Goal: Information Seeking & Learning: Learn about a topic

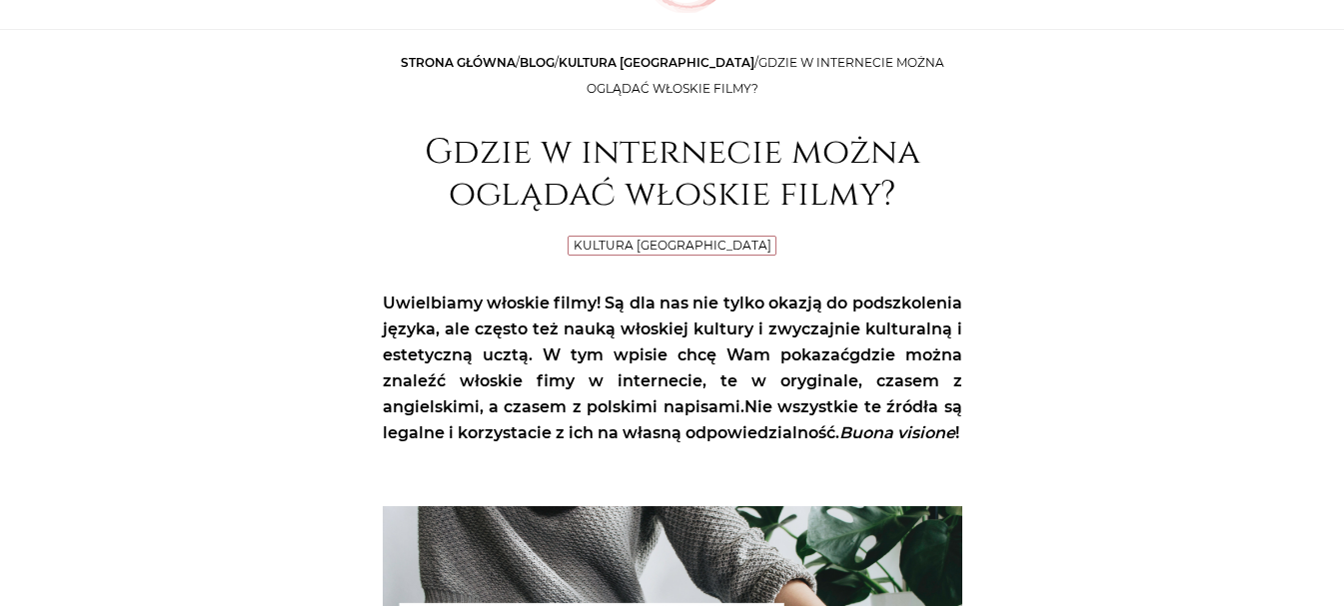
scroll to position [200, 0]
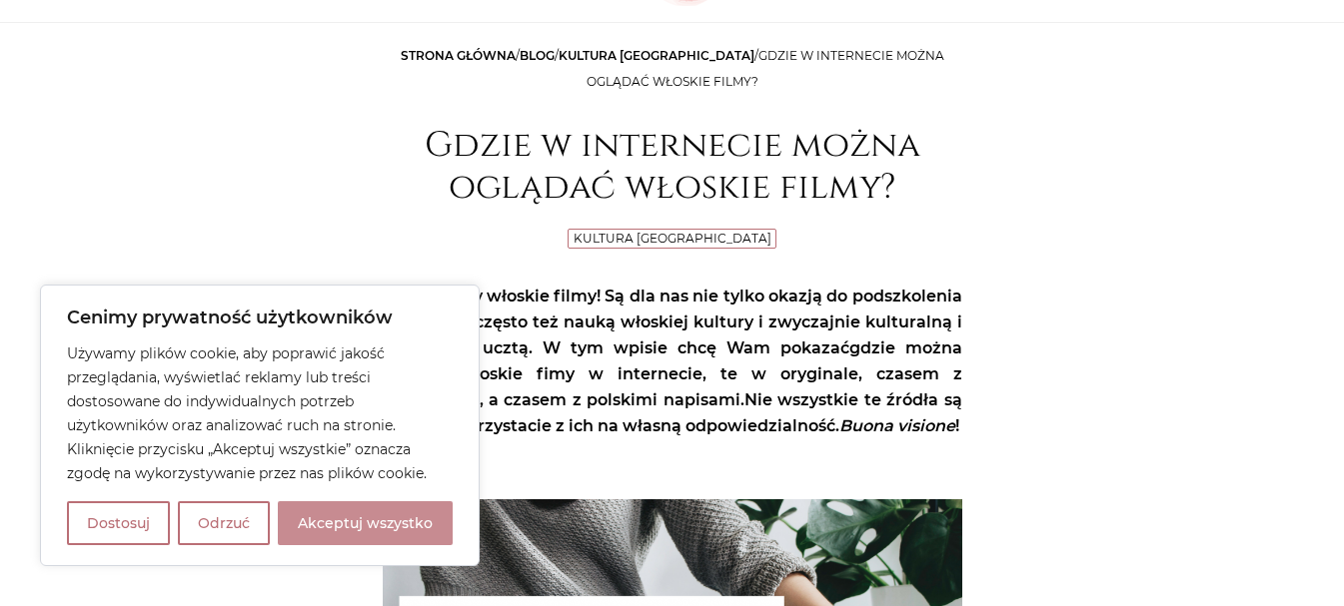
click at [342, 524] on button "Akceptuj wszystko" at bounding box center [365, 524] width 175 height 44
checkbox input "true"
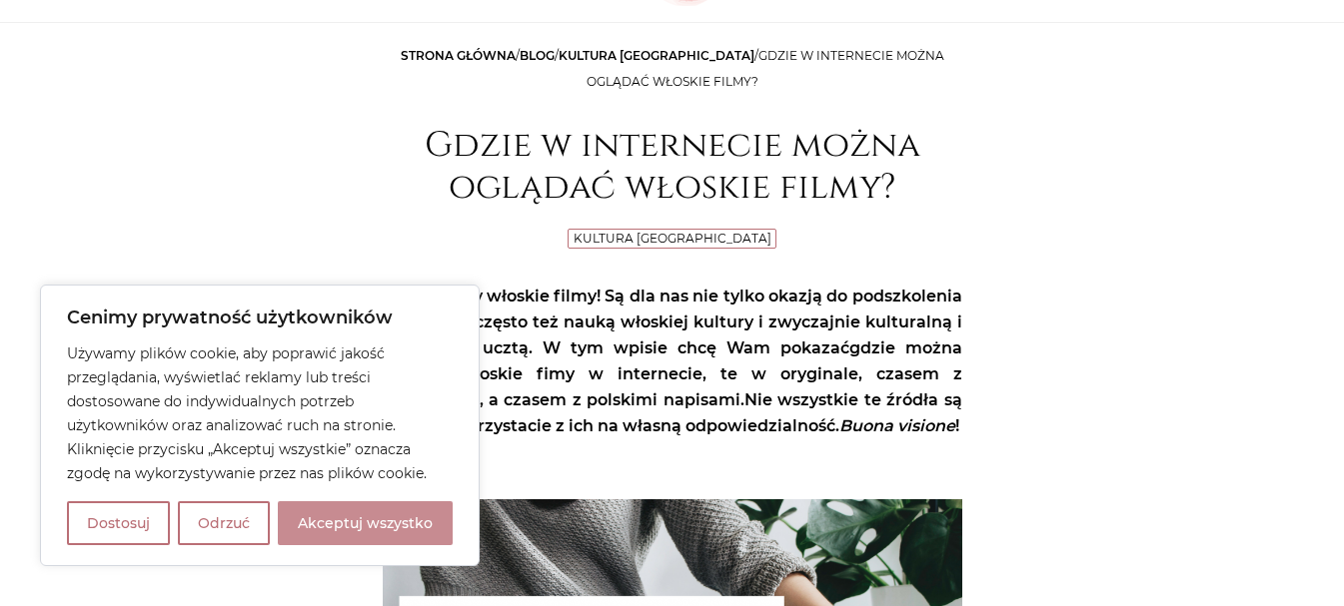
checkbox input "true"
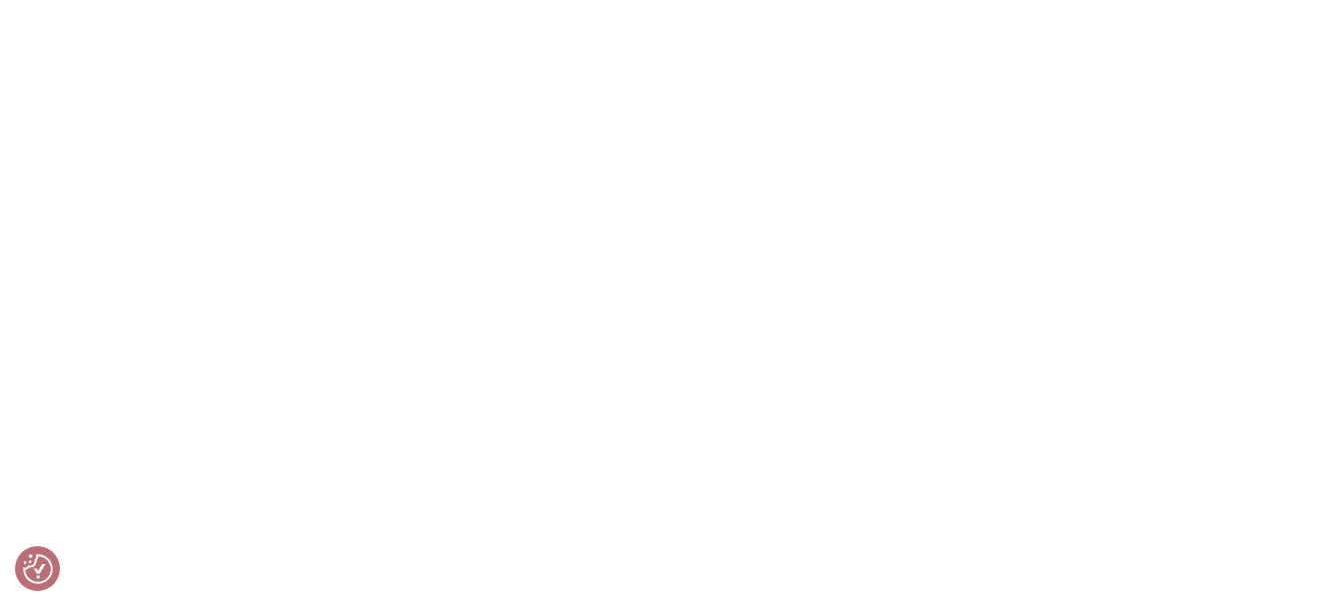
scroll to position [3397, 0]
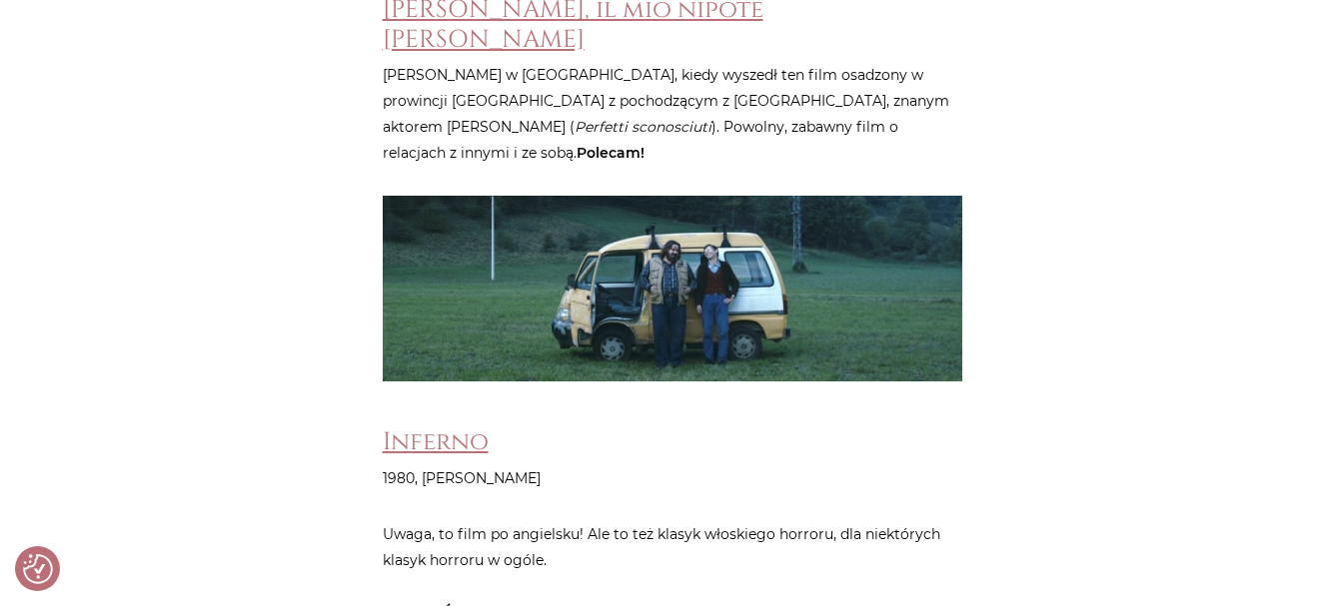
scroll to position [1099, 0]
